Goal: Navigation & Orientation: Find specific page/section

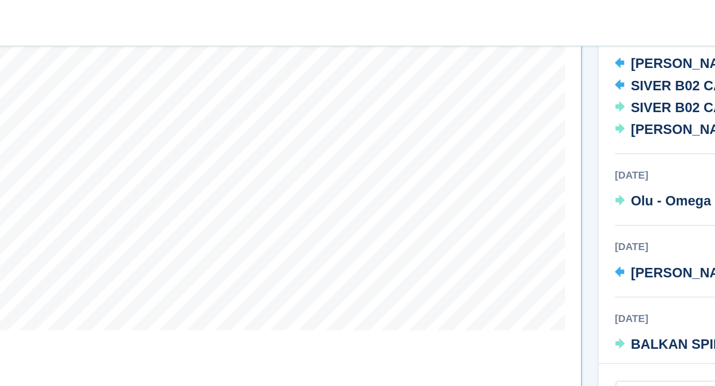
scroll to position [235, 0]
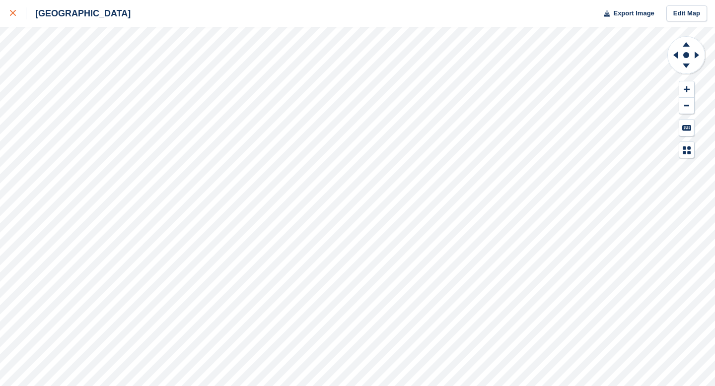
click at [19, 16] on div at bounding box center [18, 13] width 16 height 12
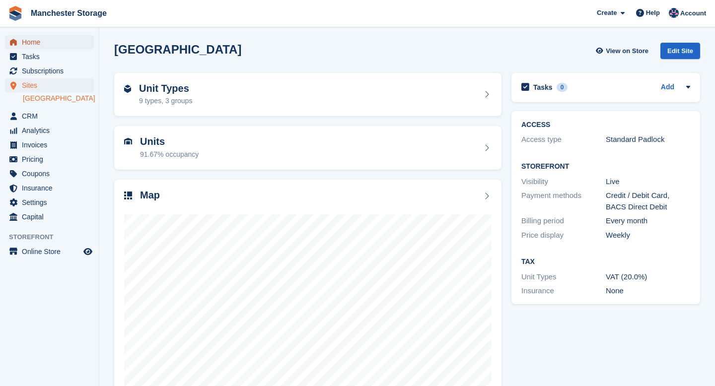
click at [49, 46] on span "Home" at bounding box center [52, 42] width 60 height 14
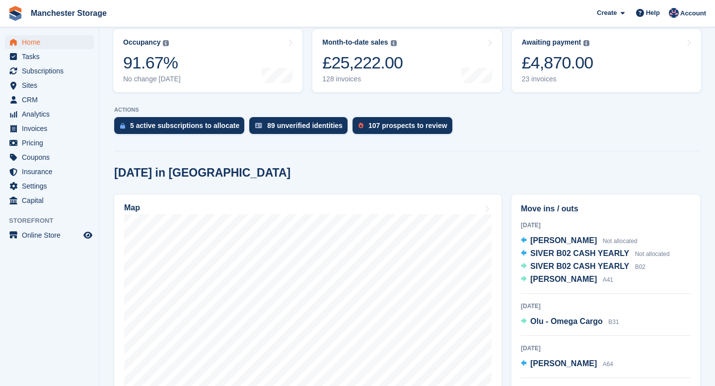
scroll to position [44, 0]
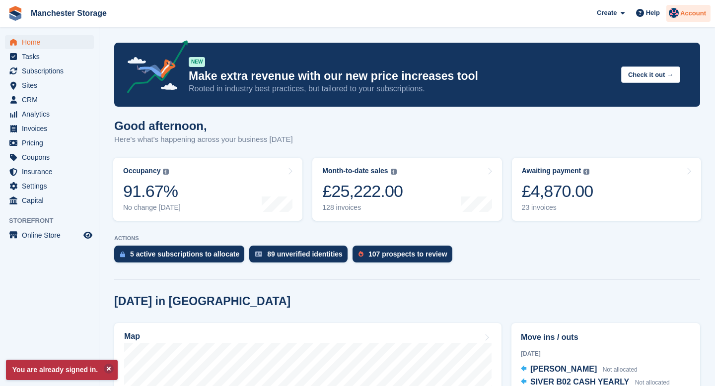
click at [696, 13] on span "Account" at bounding box center [693, 13] width 26 height 10
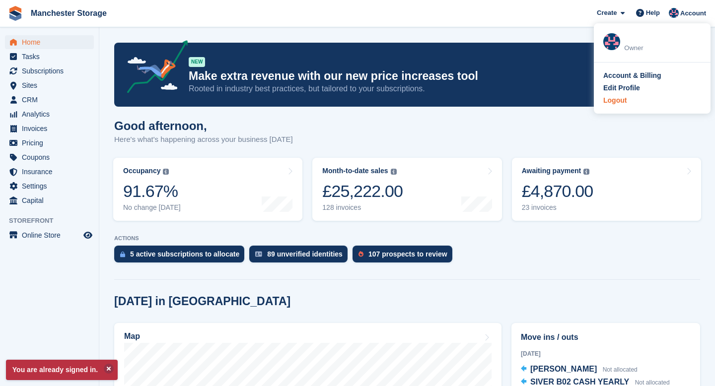
click at [614, 97] on div "Logout" at bounding box center [614, 100] width 23 height 10
